Goal: Information Seeking & Learning: Find specific page/section

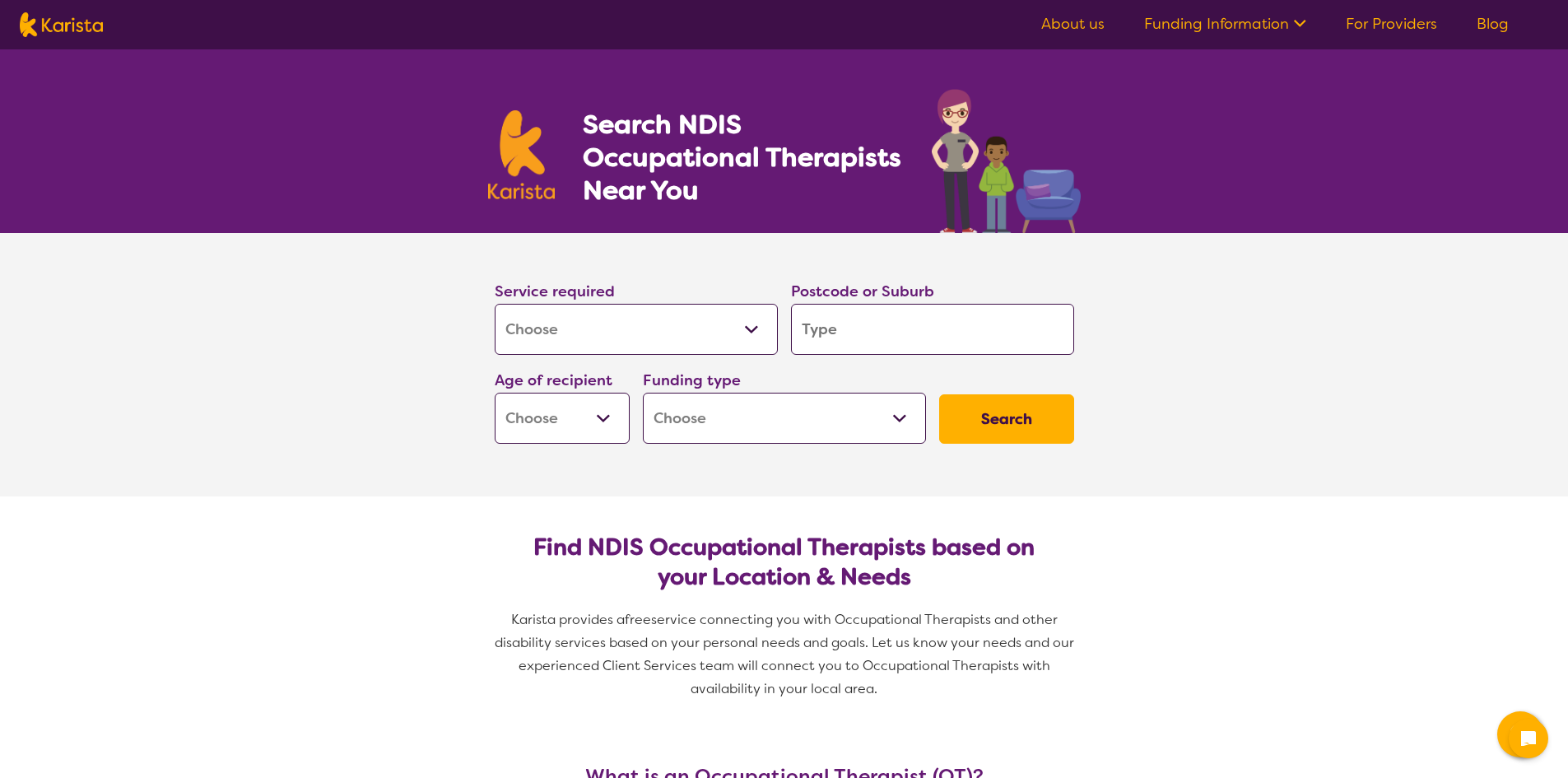
select select "[MEDICAL_DATA]"
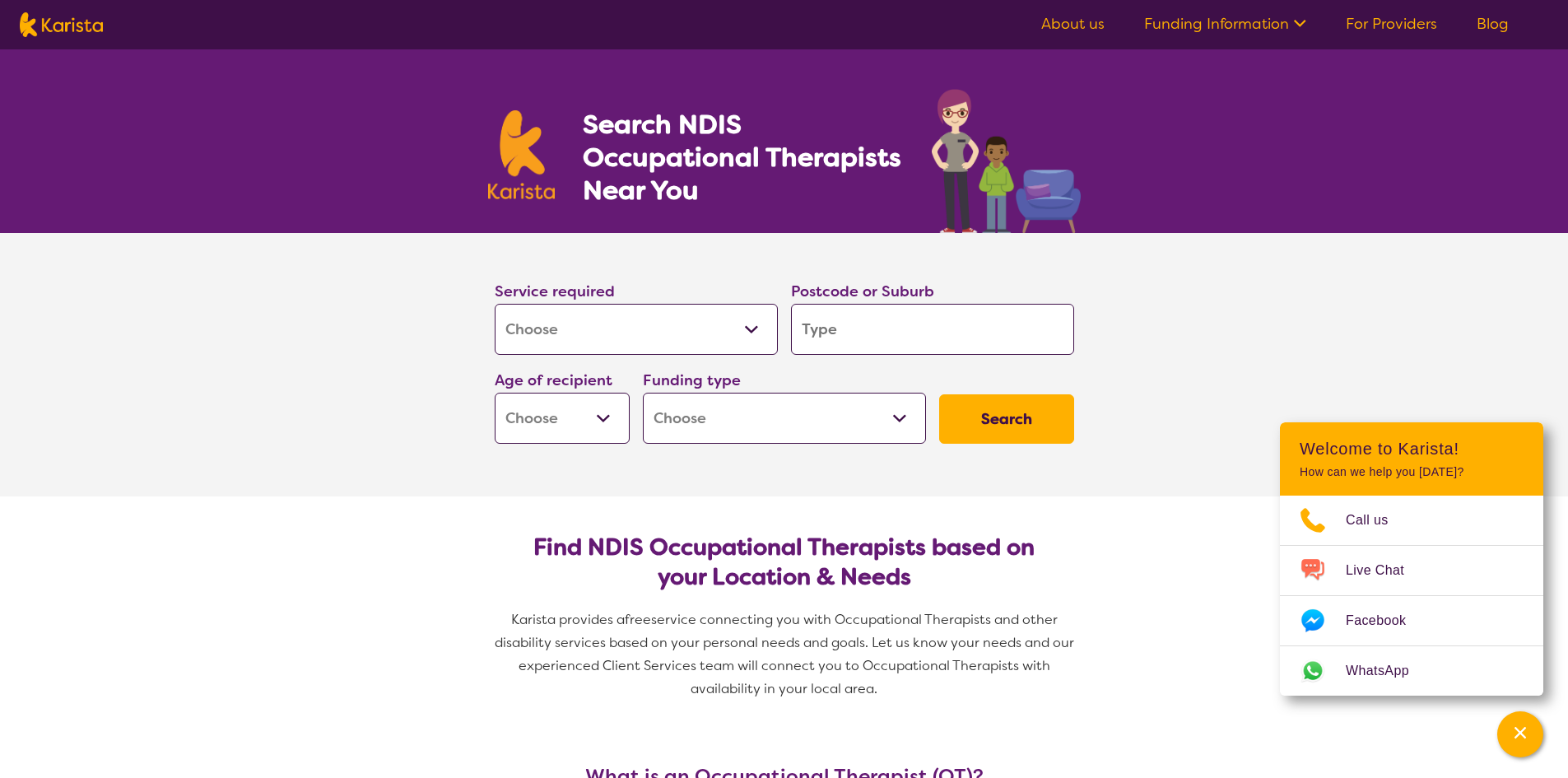
click at [871, 340] on input "search" at bounding box center [932, 328] width 283 height 51
type input "3"
type input "34"
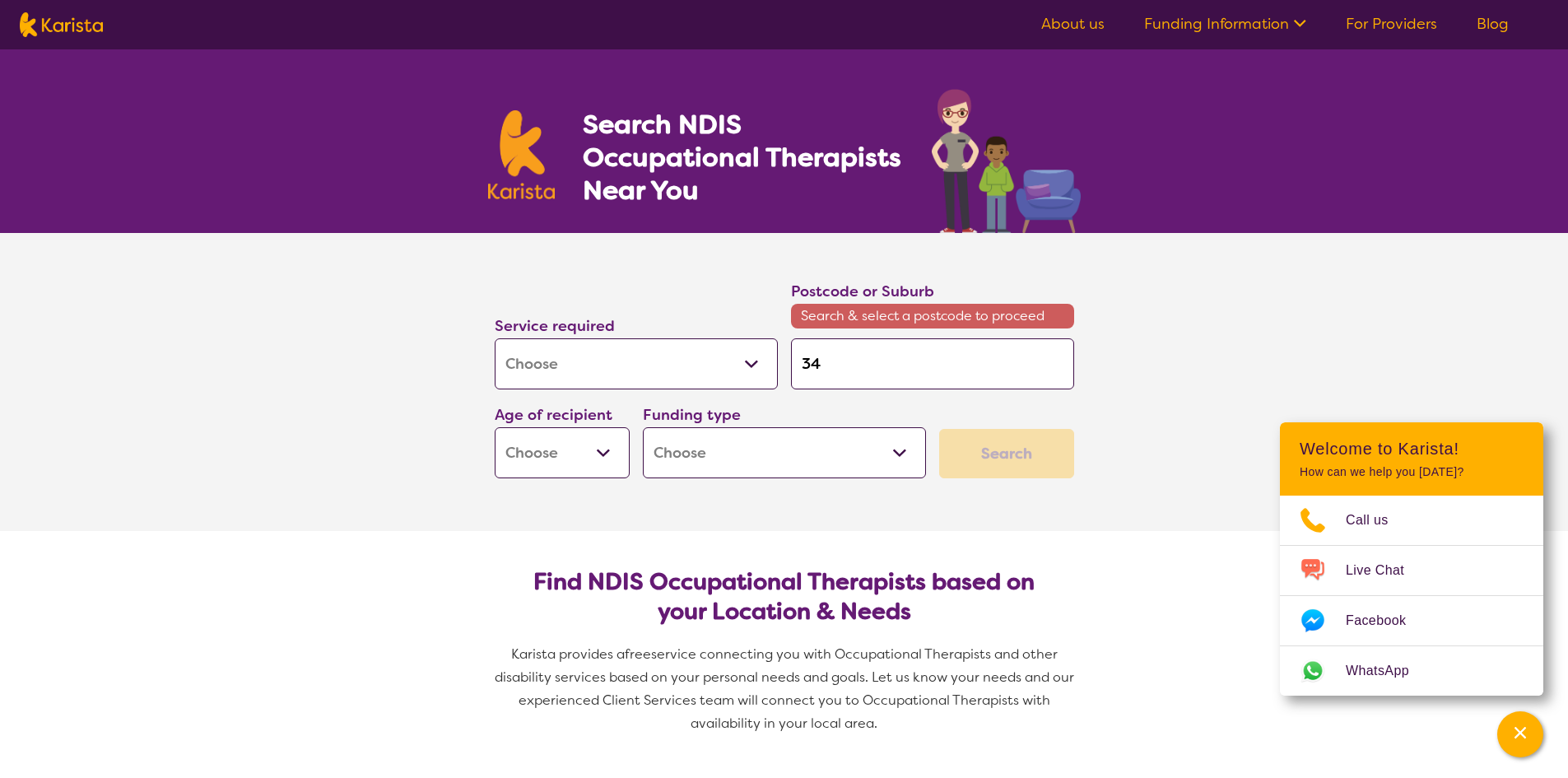
type input "342"
type input "3429"
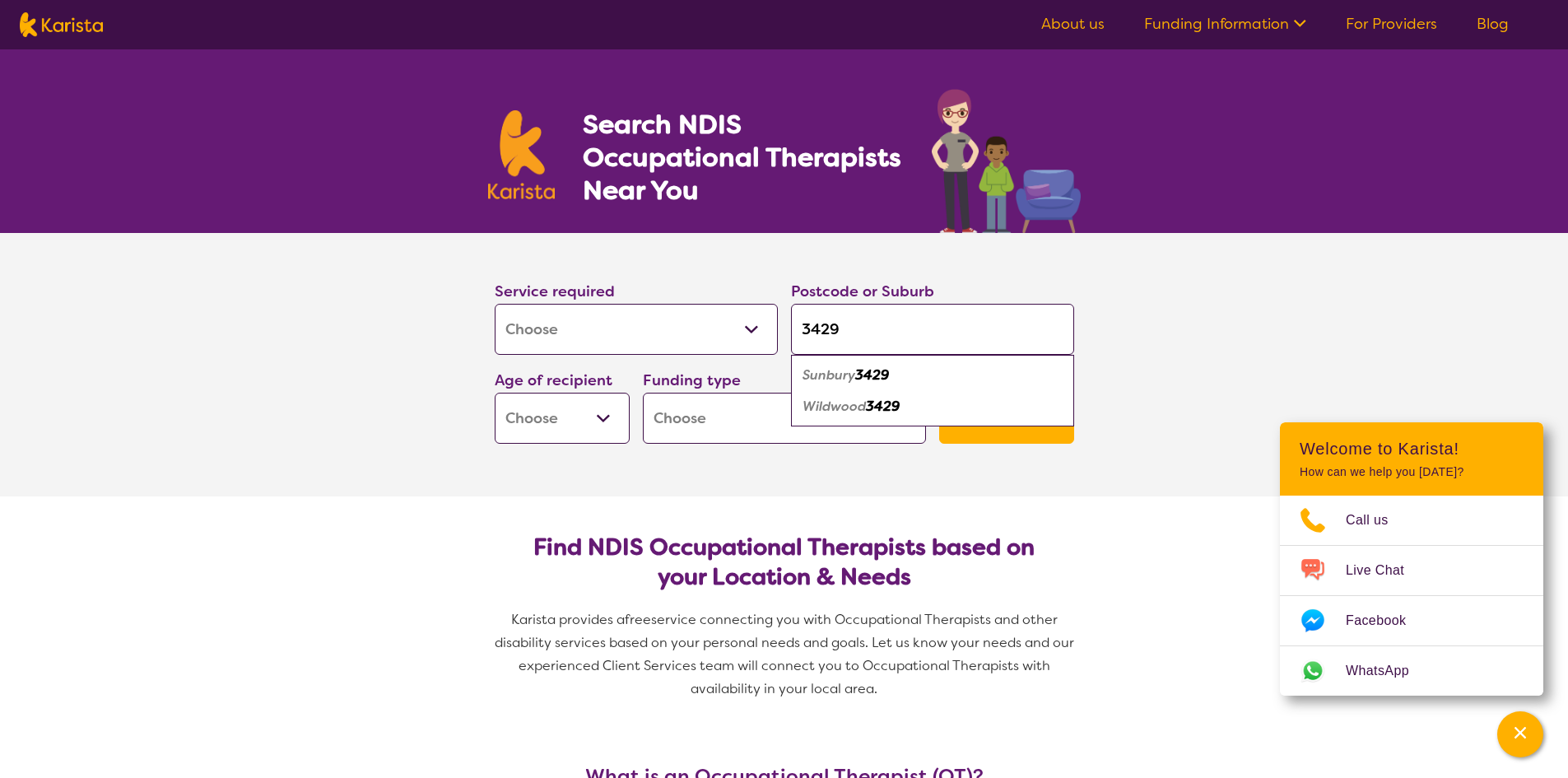
type input "3429"
click at [901, 378] on div "Sunbury 3429" at bounding box center [931, 375] width 266 height 32
click at [596, 416] on select "Early Childhood - 0 to 9 Child - 10 to 11 Adolescent - 12 to 17 Adult - 18 to 6…" at bounding box center [561, 417] width 135 height 51
select select "EC"
click at [494, 392] on select "Early Childhood - 0 to 9 Child - 10 to 11 Adolescent - 12 to 17 Adult - 18 to 6…" at bounding box center [561, 417] width 135 height 51
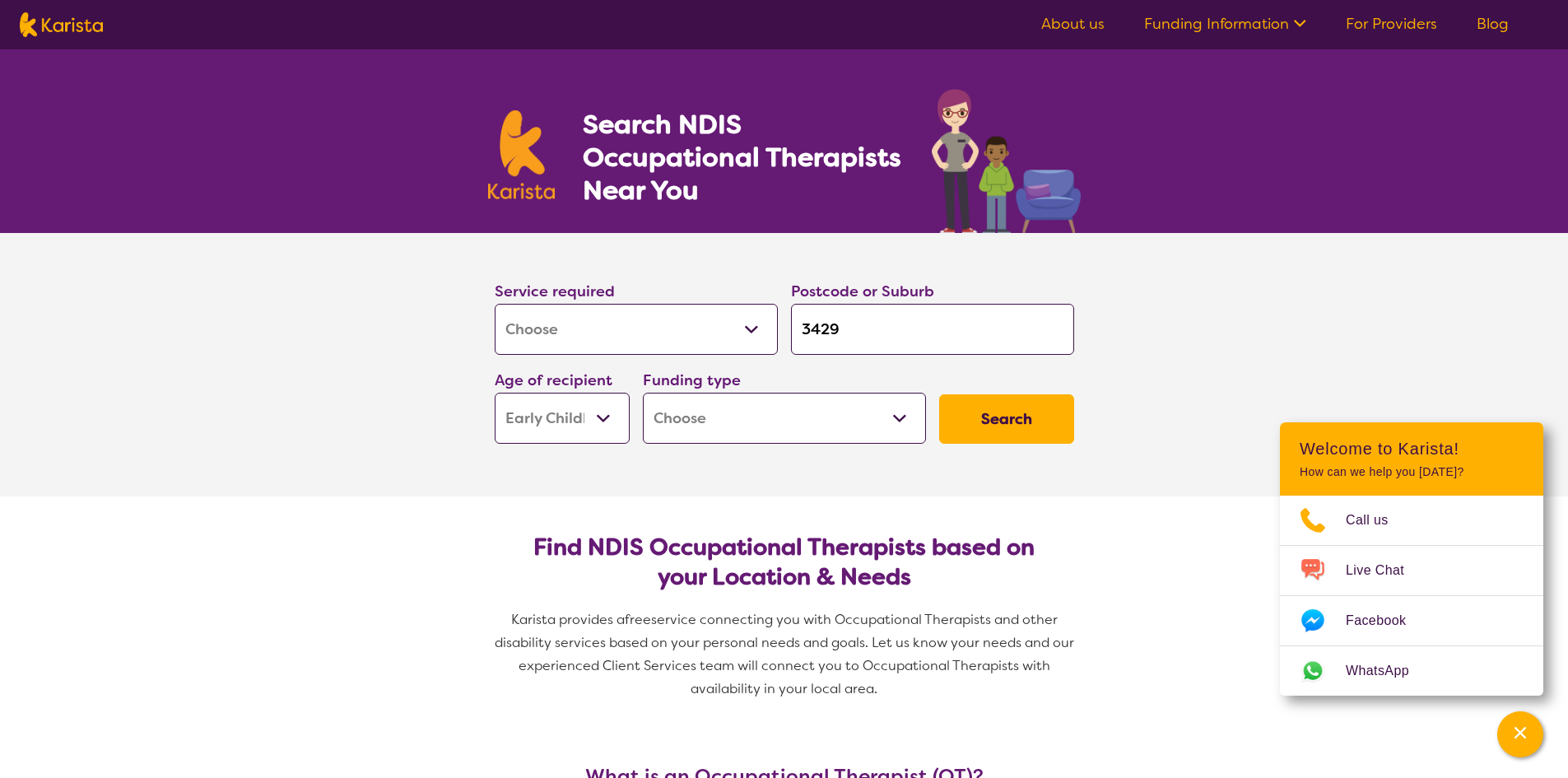
select select "EC"
click at [707, 418] on select "Home Care Package (HCP) National Disability Insurance Scheme (NDIS) I don't know" at bounding box center [784, 417] width 283 height 51
select select "i-don-t-know"
click at [643, 392] on select "Home Care Package (HCP) National Disability Insurance Scheme (NDIS) I don't know" at bounding box center [784, 417] width 283 height 51
select select "i-don-t-know"
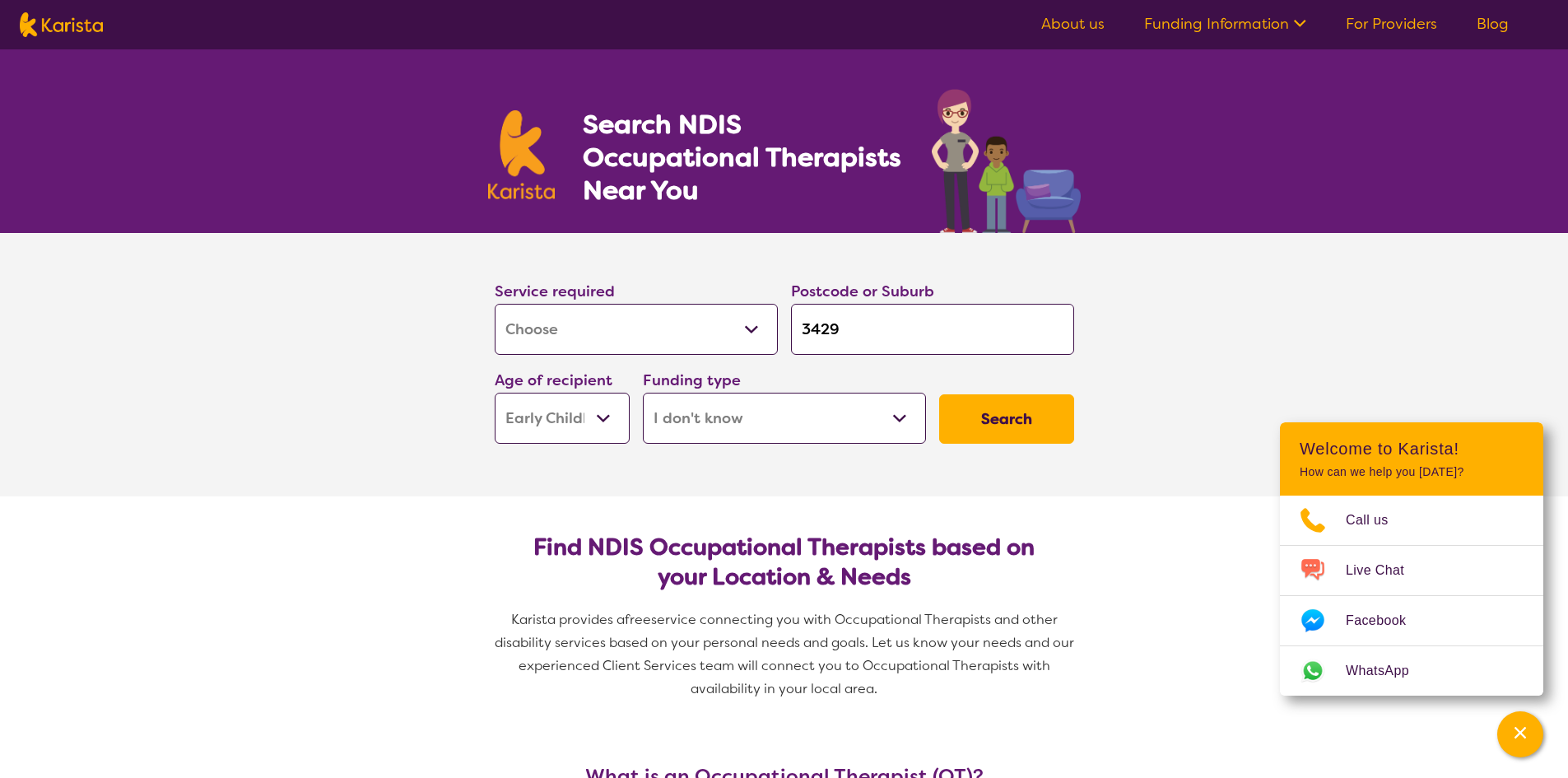
click at [1021, 408] on button "Search" at bounding box center [1006, 419] width 135 height 50
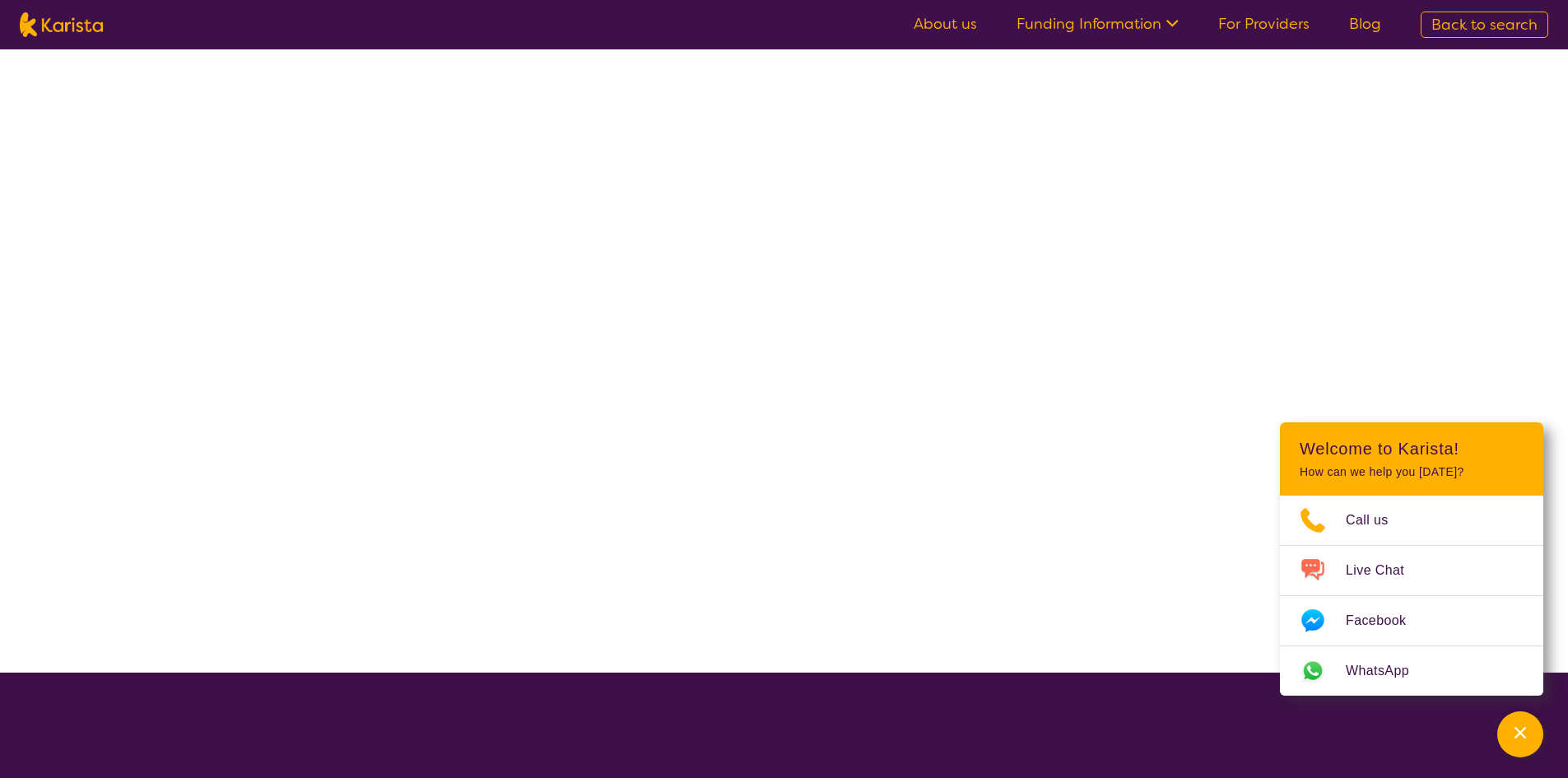
select select "[MEDICAL_DATA]"
select select "EC"
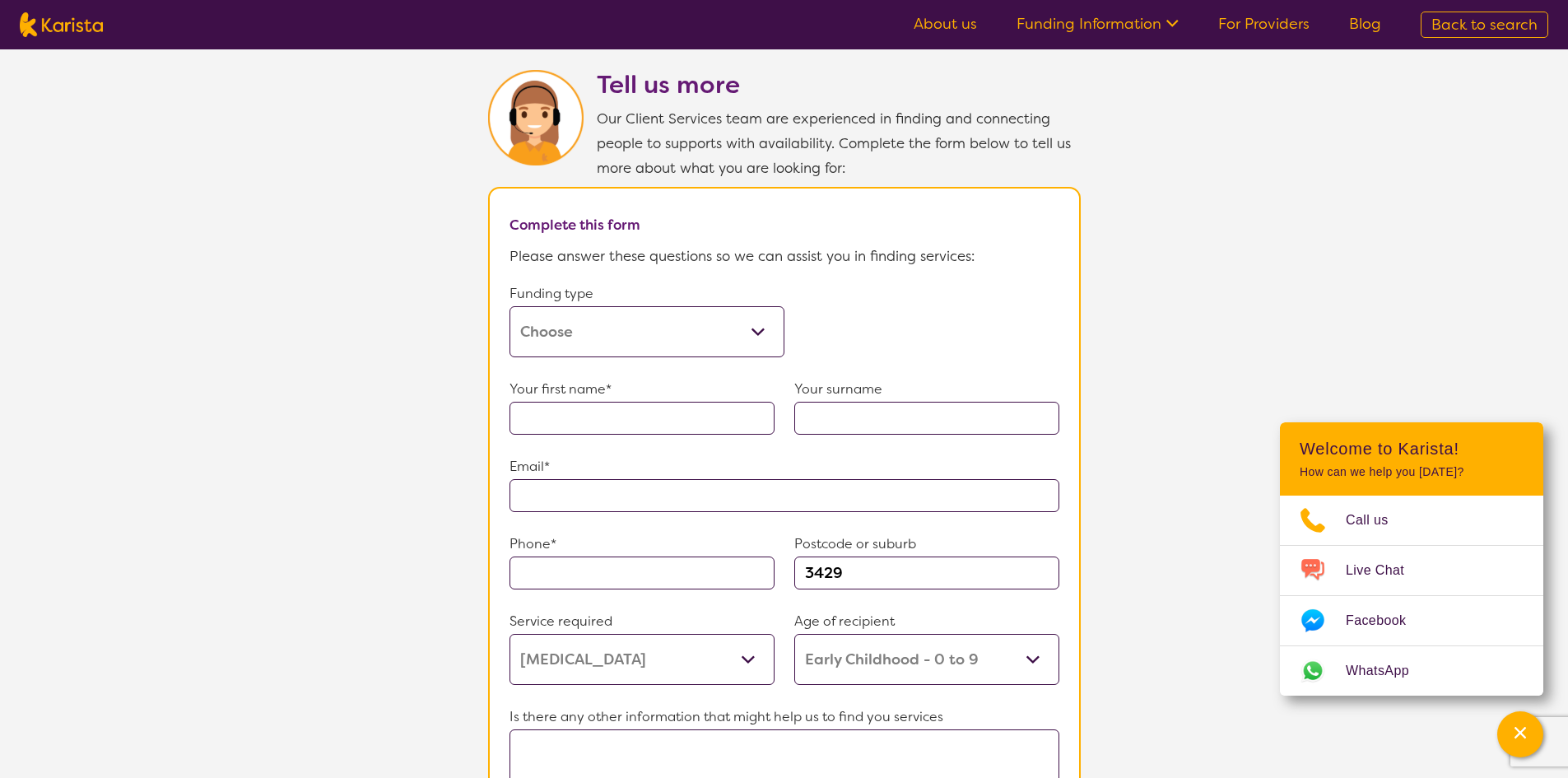
scroll to position [823, 0]
